Goal: Information Seeking & Learning: Learn about a topic

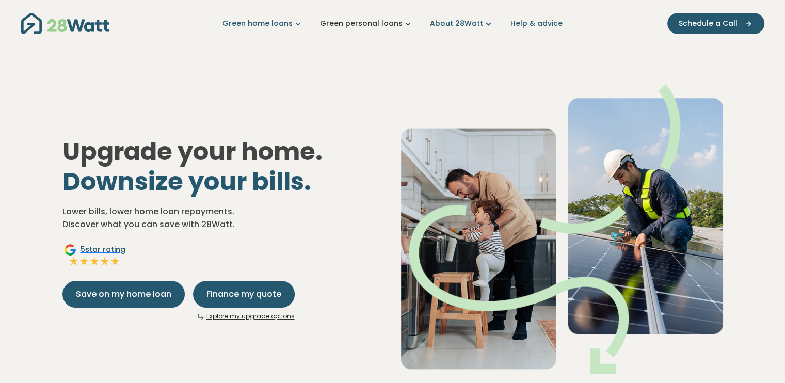
click at [405, 24] on icon "Main navigation" at bounding box center [407, 23] width 11 height 11
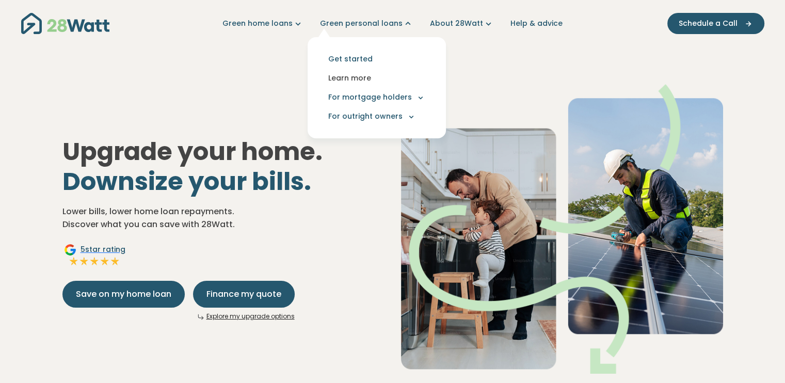
click at [361, 76] on link "Learn more" at bounding box center [377, 78] width 122 height 19
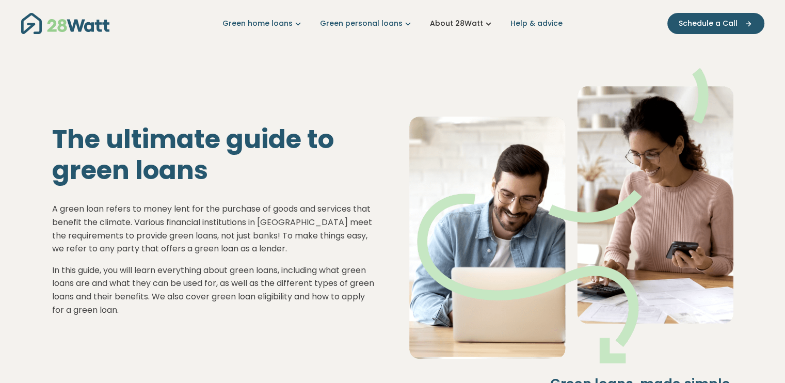
click at [484, 22] on icon "Main navigation" at bounding box center [488, 23] width 11 height 11
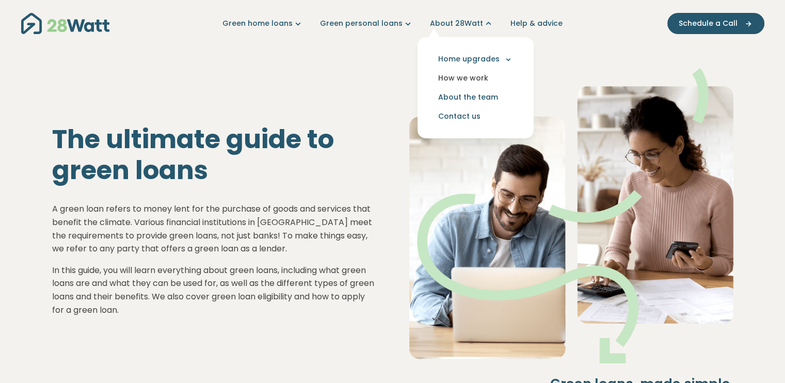
click at [477, 78] on link "How we work" at bounding box center [476, 78] width 100 height 19
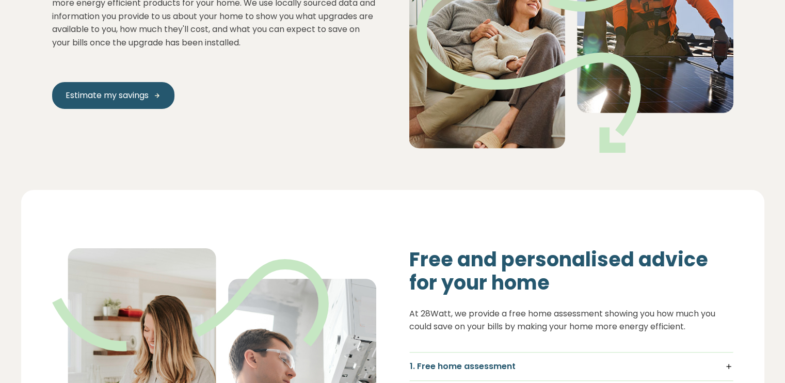
scroll to position [361, 0]
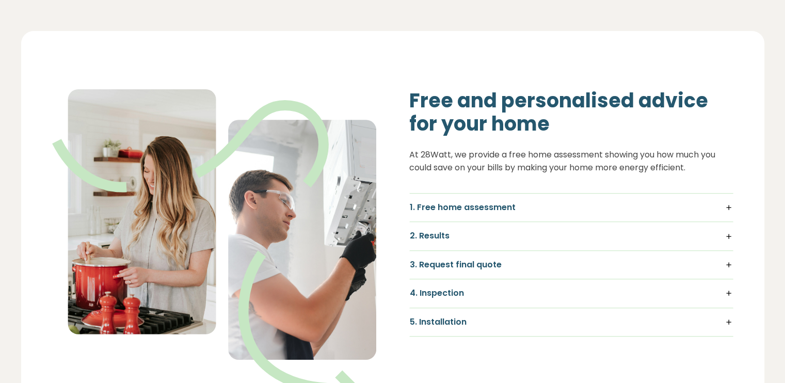
click at [728, 294] on h5 "4. Inspection" at bounding box center [571, 292] width 323 height 11
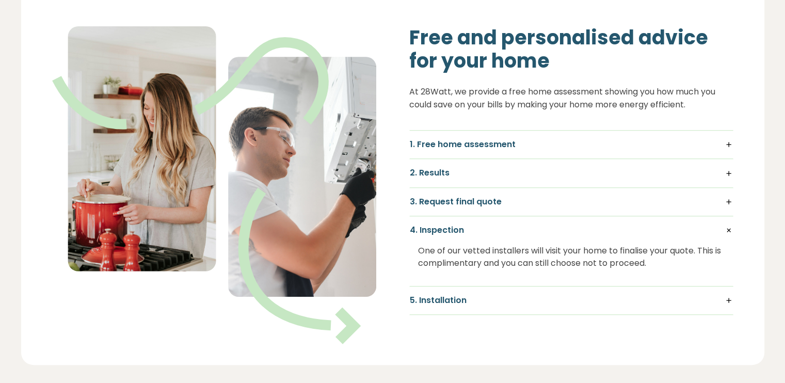
scroll to position [464, 0]
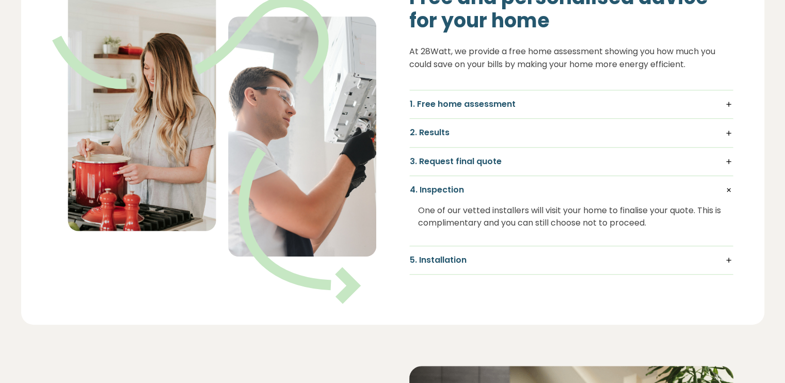
click at [729, 105] on h5 "1. Free home assessment" at bounding box center [571, 104] width 323 height 11
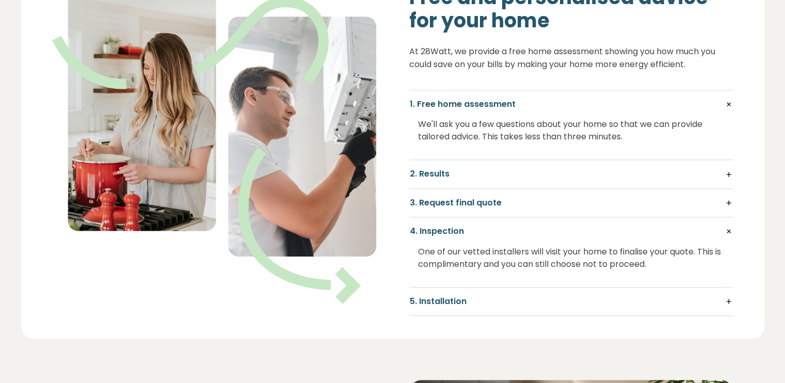
click at [727, 174] on h5 "2. Results" at bounding box center [571, 173] width 323 height 11
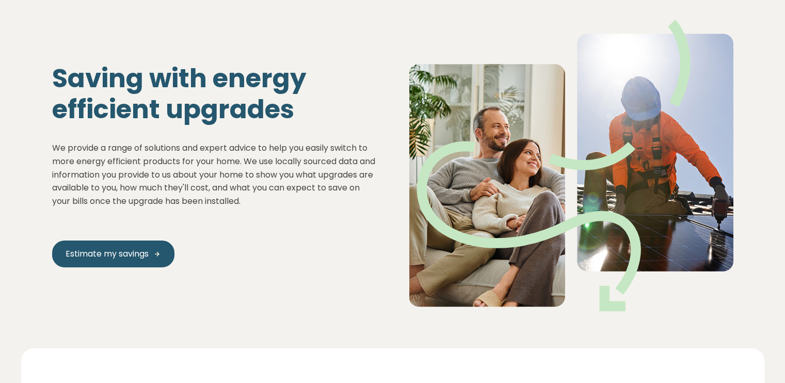
scroll to position [0, 0]
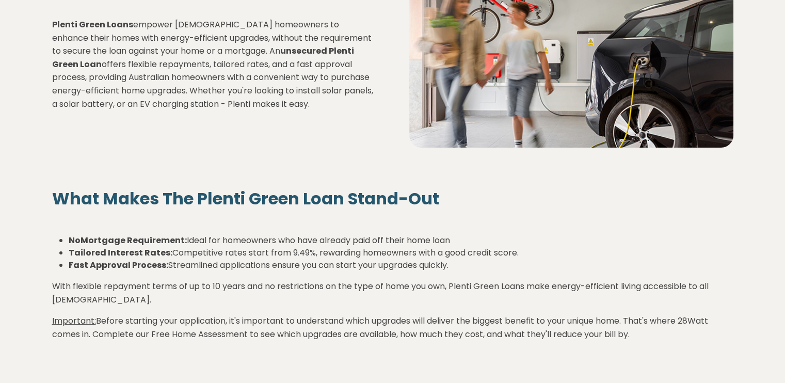
scroll to position [103, 0]
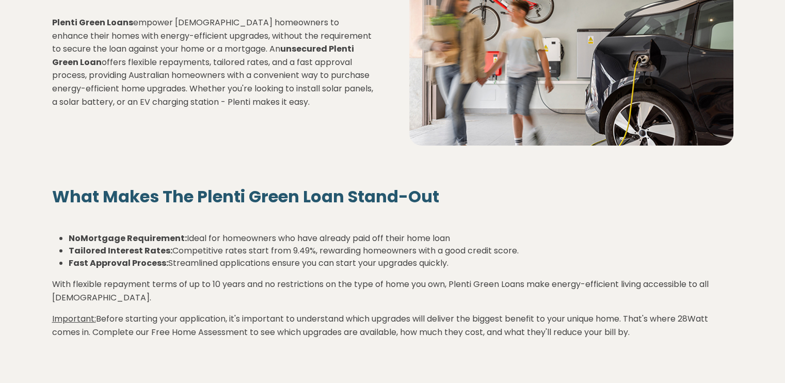
click at [473, 263] on li "Fast Approval Process: Streamlined applications ensure you can start your upgra…" at bounding box center [401, 263] width 665 height 12
click at [458, 264] on li "Fast Approval Process: Streamlined applications ensure you can start your upgra…" at bounding box center [401, 263] width 665 height 12
click at [454, 263] on li "Fast Approval Process: Streamlined applications ensure you can start your upgra…" at bounding box center [401, 263] width 665 height 12
click at [452, 263] on li "Fast Approval Process: Streamlined applications ensure you can start your upgra…" at bounding box center [401, 263] width 665 height 12
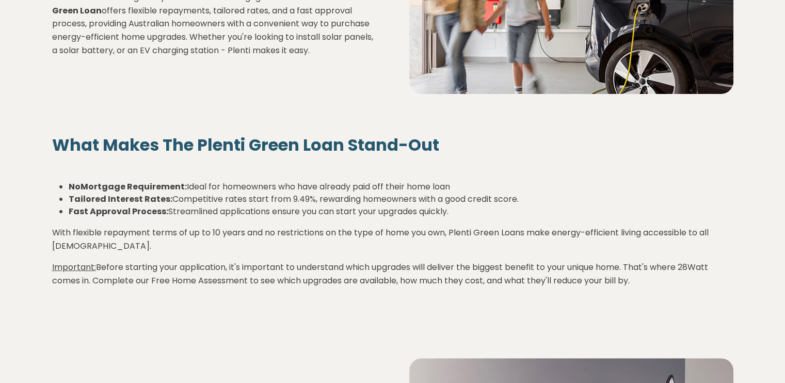
scroll to position [206, 0]
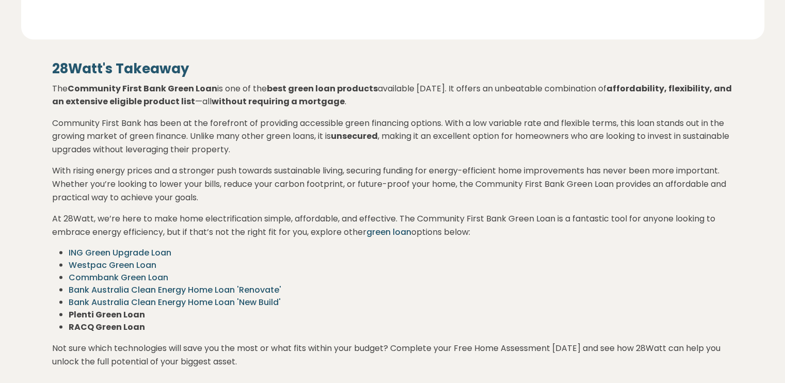
scroll to position [1496, 0]
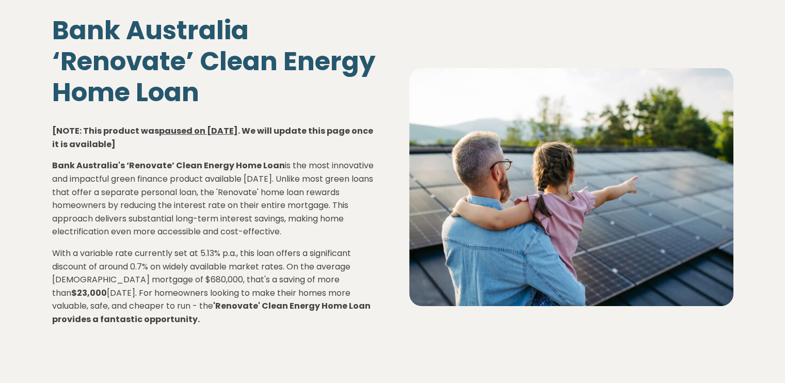
scroll to position [52, 0]
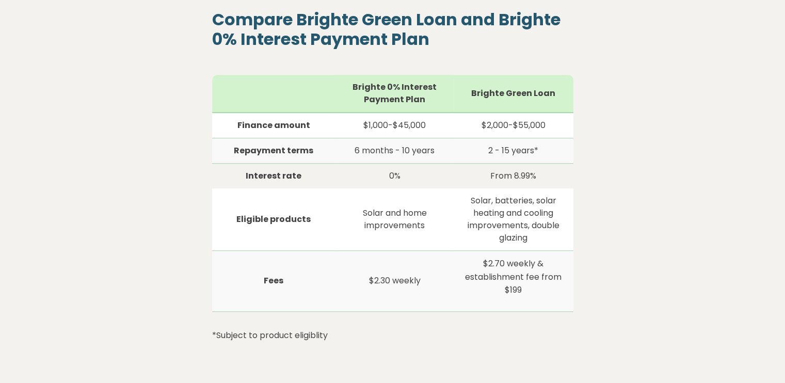
scroll to position [774, 0]
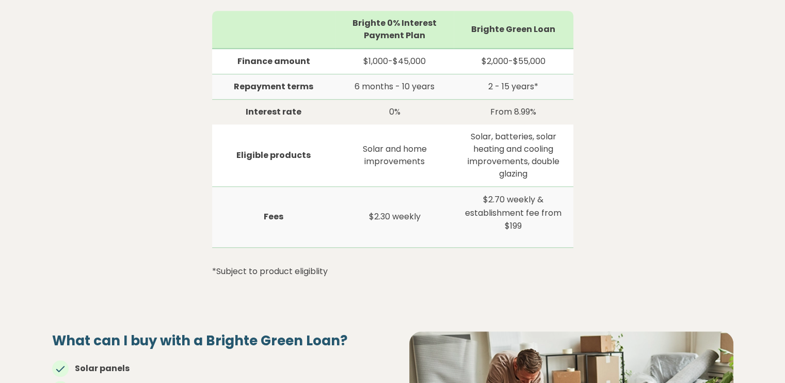
click at [518, 112] on td "From 8.99%" at bounding box center [513, 111] width 119 height 25
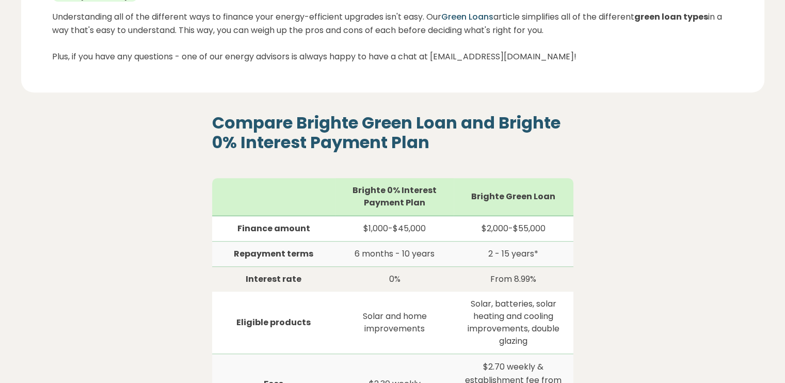
scroll to position [619, 0]
